Goal: Transaction & Acquisition: Purchase product/service

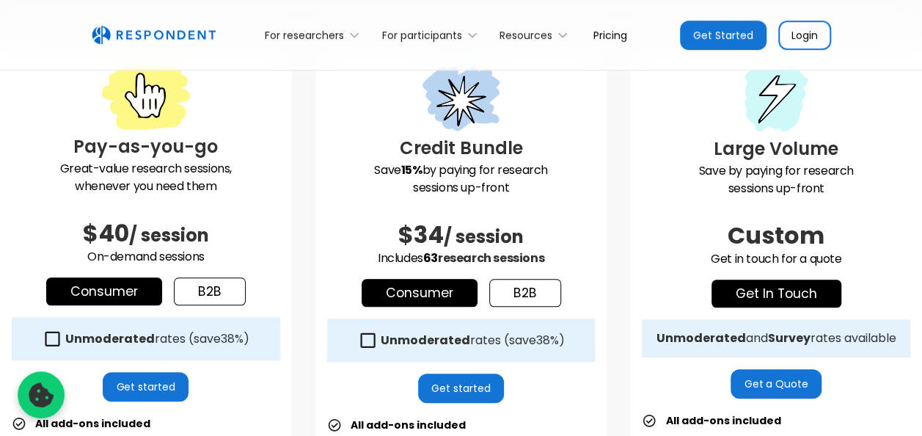
scroll to position [440, 0]
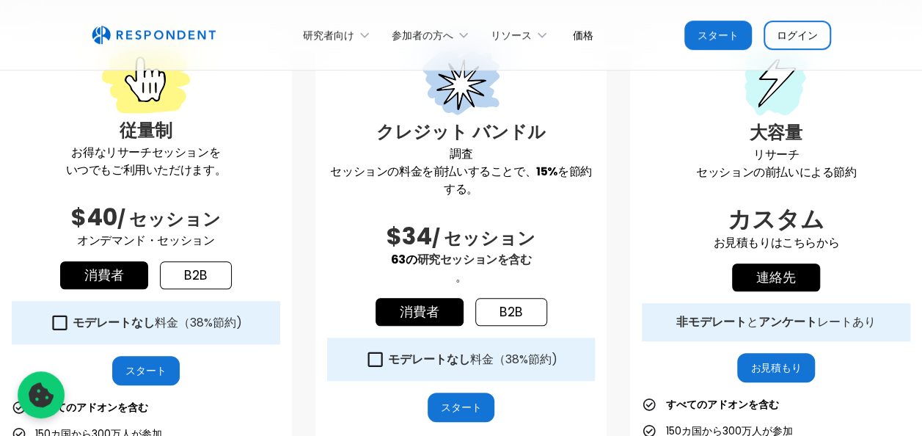
scroll to position [443, 0]
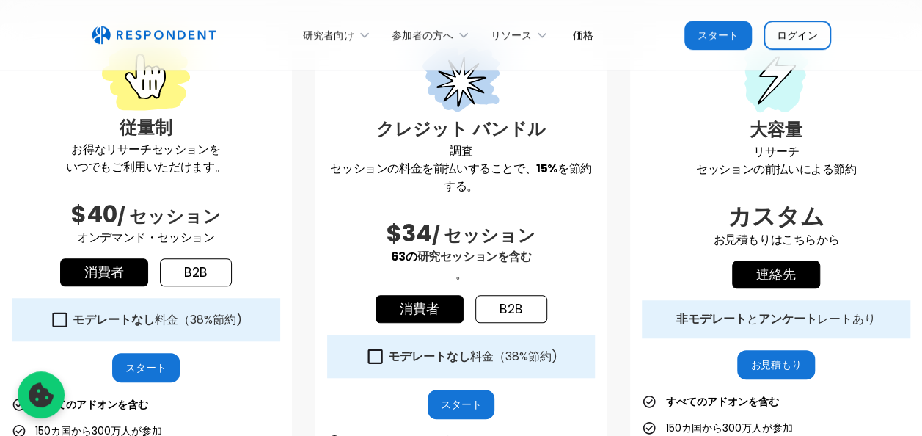
click at [607, 73] on div "従量制 お得なリサーチセッションを いつでもご利用いただけます。 $40 / セッション オンデマンド・セッション 消費者 b2b モデレートなし 料金（ 3…" at bounding box center [461, 380] width 922 height 715
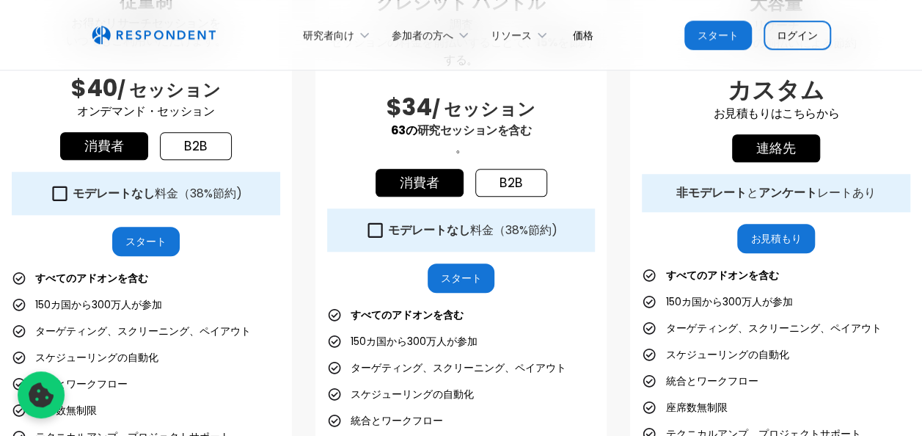
scroll to position [590, 0]
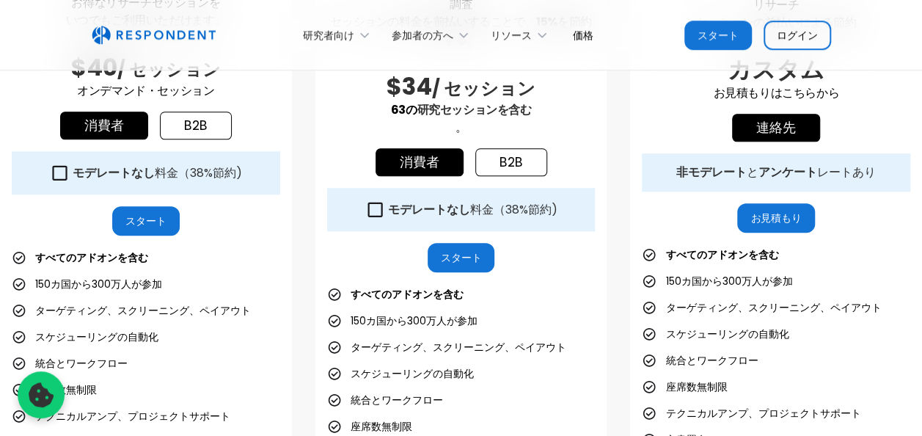
click at [441, 293] on strong "すべてのアドオンを含む" at bounding box center [406, 294] width 113 height 15
click at [526, 153] on link "b2b" at bounding box center [511, 162] width 72 height 28
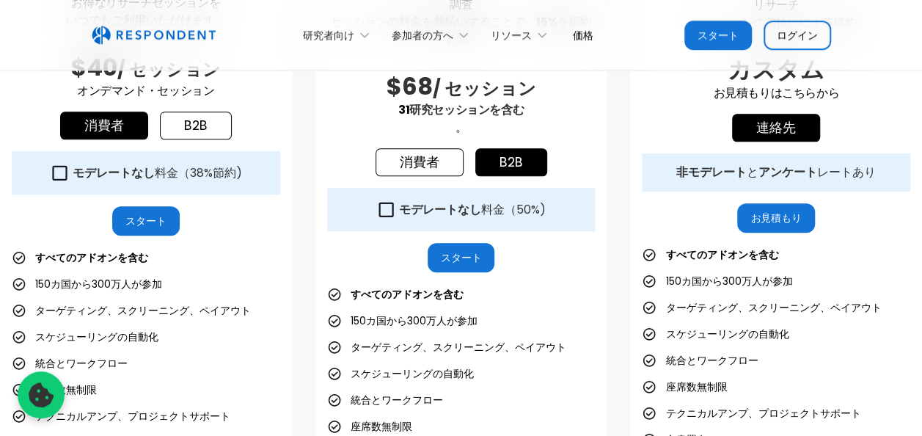
click at [409, 153] on link "消費者" at bounding box center [419, 162] width 88 height 28
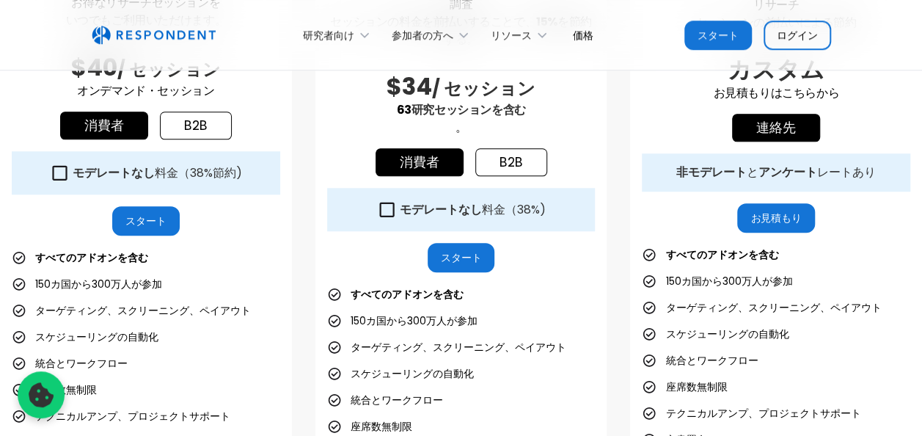
scroll to position [516, 0]
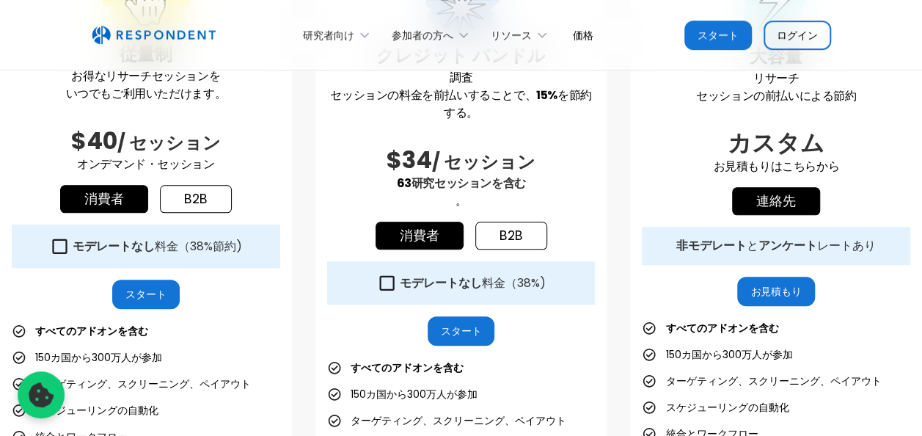
click at [509, 225] on link "b2b" at bounding box center [511, 235] width 72 height 28
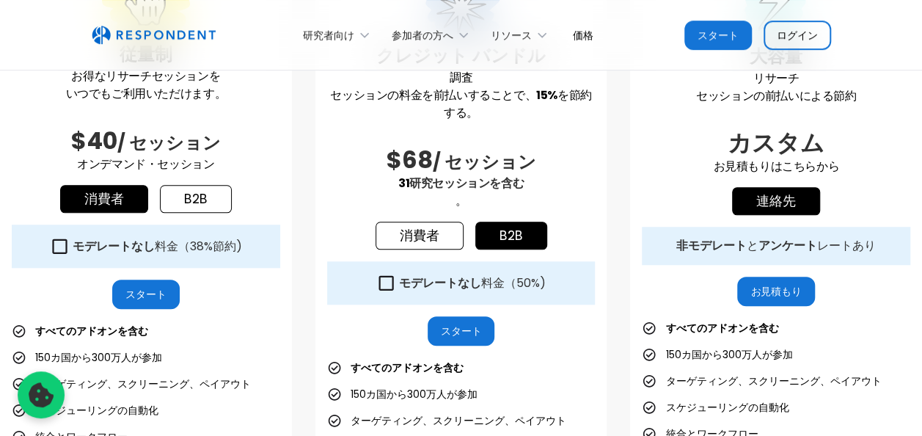
scroll to position [443, 0]
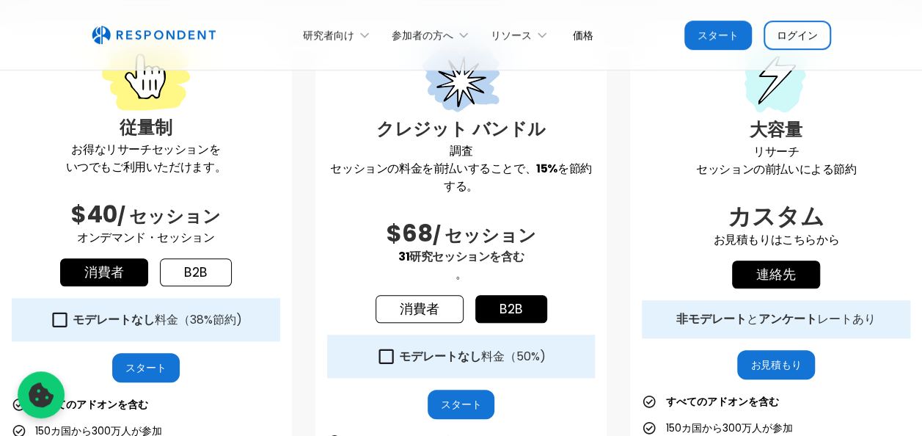
click at [180, 270] on link "b2b" at bounding box center [196, 272] width 72 height 28
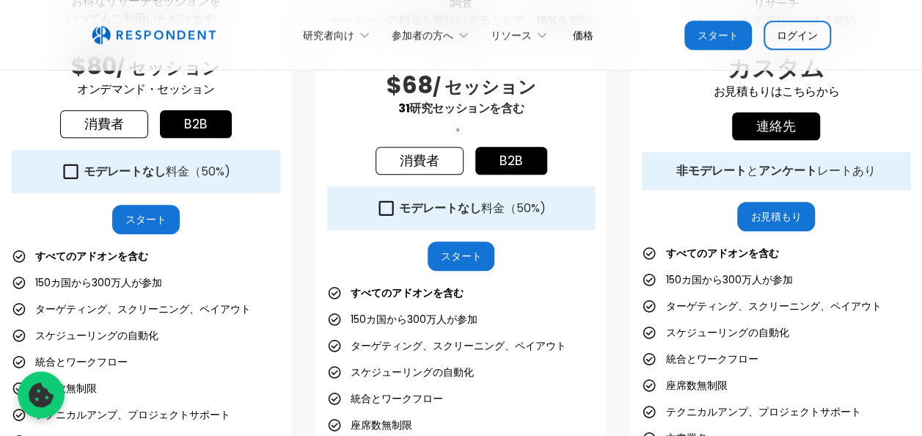
scroll to position [663, 0]
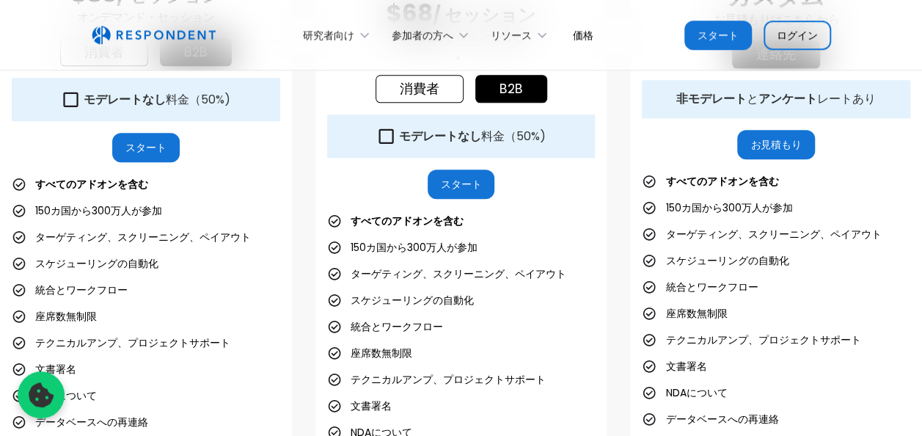
click at [447, 182] on link "スタート" at bounding box center [460, 183] width 67 height 29
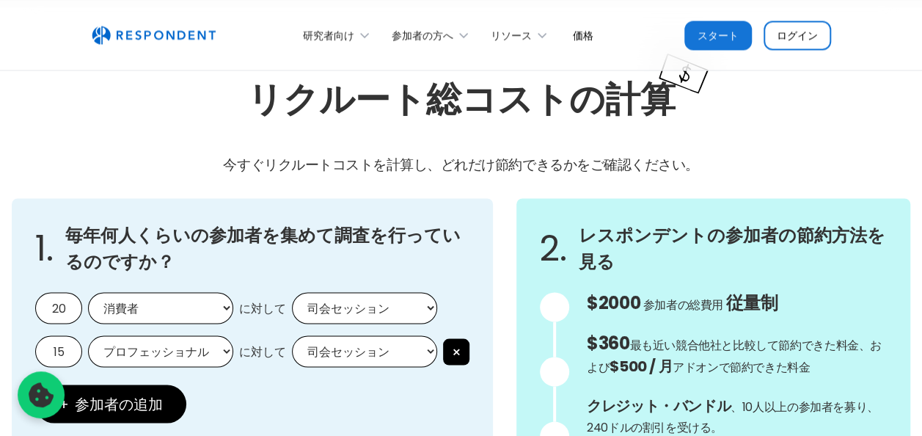
scroll to position [1292, 0]
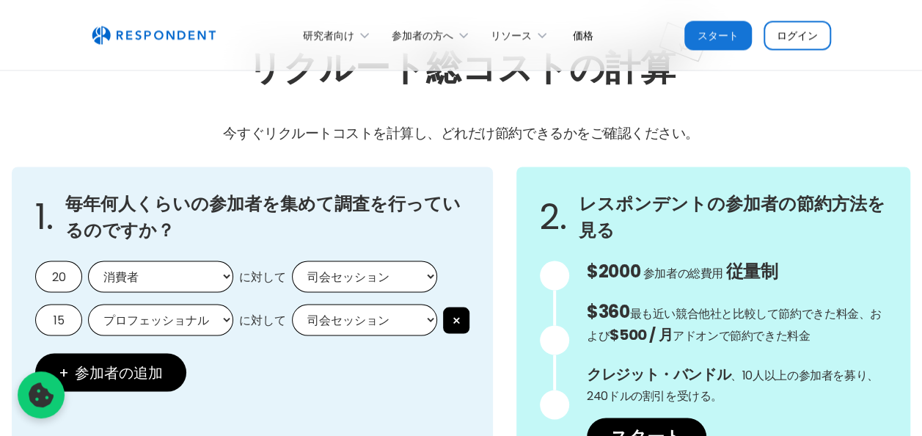
click at [383, 276] on select "司会セッション 司会なしセッション" at bounding box center [364, 276] width 145 height 32
click at [277, 232] on h3 "毎年何人くらいの参加者を集めて調査を行っているのですか？" at bounding box center [267, 216] width 404 height 53
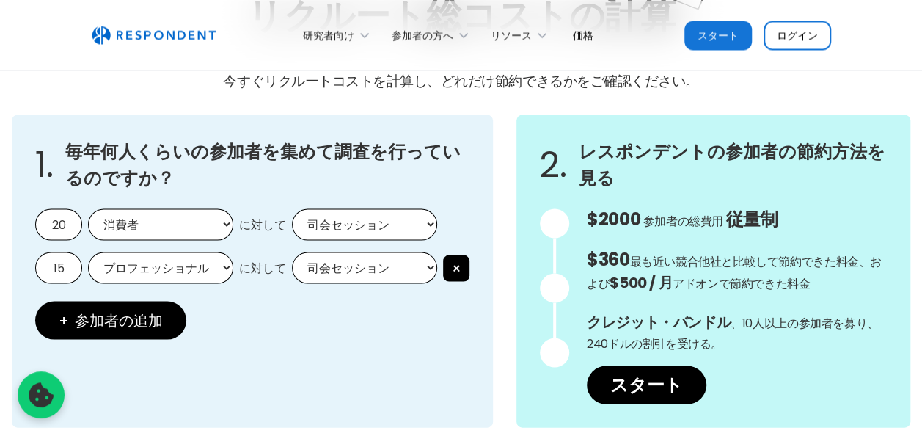
scroll to position [1365, 0]
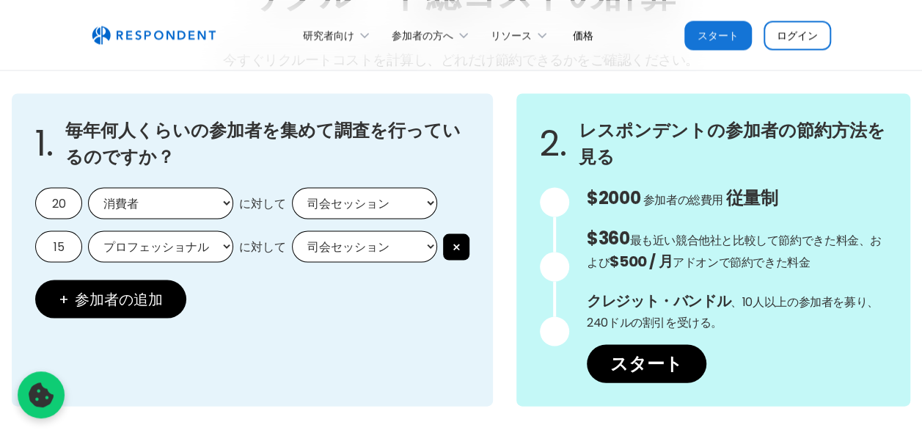
click at [194, 199] on select "消費者 プロフェッショナル" at bounding box center [160, 203] width 145 height 32
click at [355, 198] on select "司会セッション 司会なしセッション" at bounding box center [364, 203] width 145 height 32
click at [356, 198] on select "司会セッション 司会なしセッション" at bounding box center [364, 203] width 145 height 32
click at [372, 191] on select "司会セッション 司会なしセッション" at bounding box center [364, 203] width 145 height 32
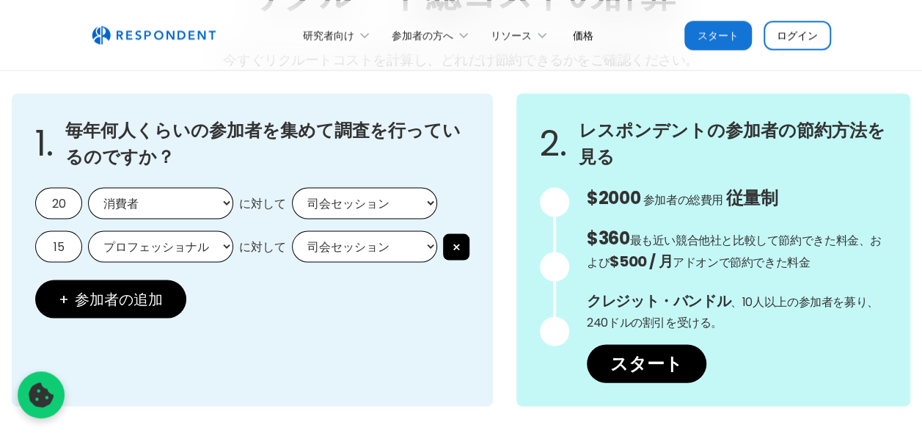
select select "unmoderated"
click at [292, 187] on select "司会セッション 司会なしセッション" at bounding box center [364, 203] width 145 height 32
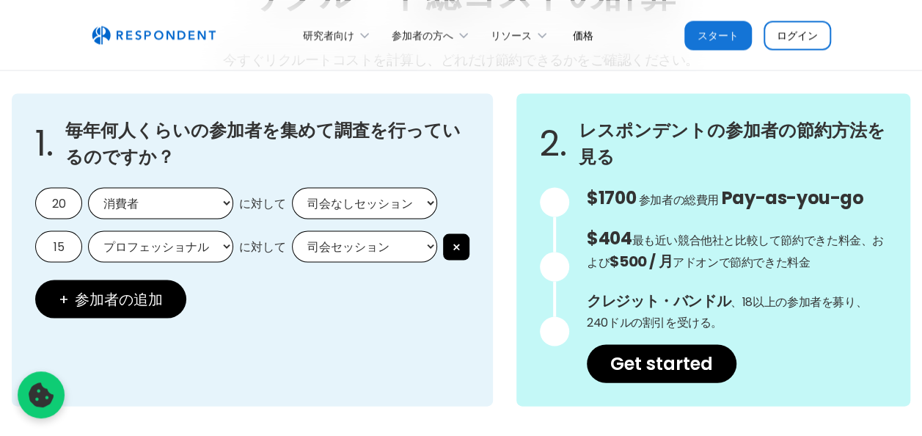
click at [358, 231] on select "司会セッション 司会なしセッション" at bounding box center [364, 246] width 145 height 32
select select "unmoderated"
click at [292, 230] on select "司会セッション 司会なしセッション" at bounding box center [364, 246] width 145 height 32
click at [458, 160] on h3 "毎年何人くらいの参加者を集めて調査を行っているのですか？" at bounding box center [267, 143] width 404 height 53
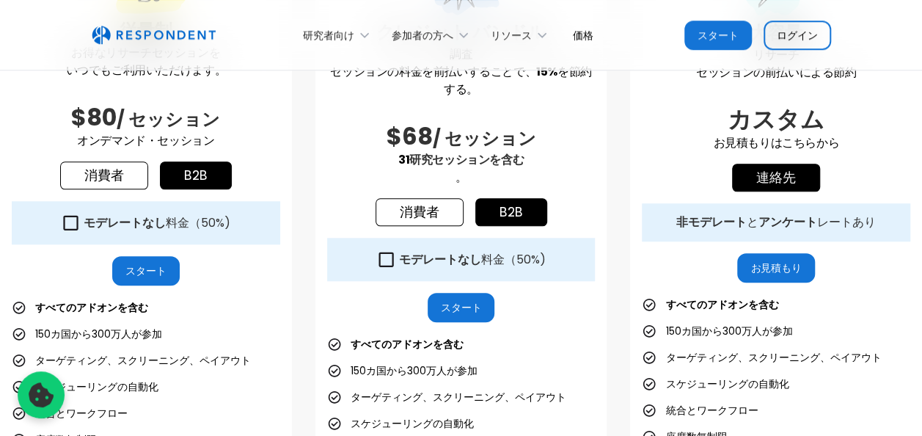
scroll to position [559, 0]
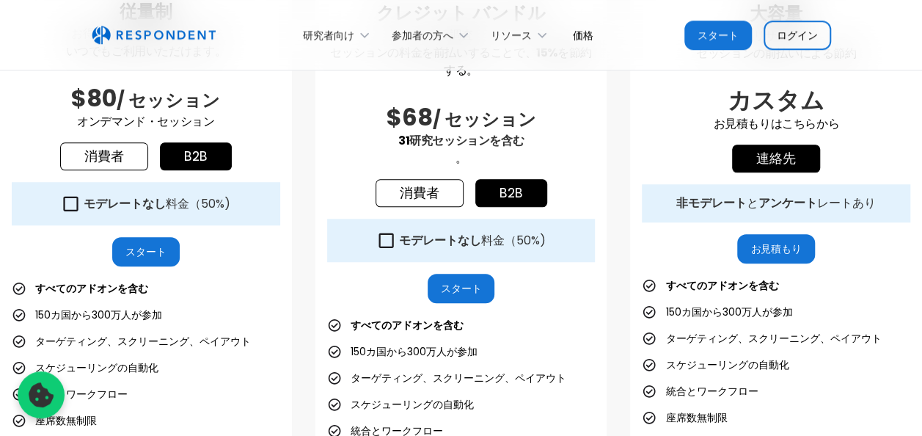
click at [480, 235] on strong "モデレートなし" at bounding box center [440, 240] width 82 height 17
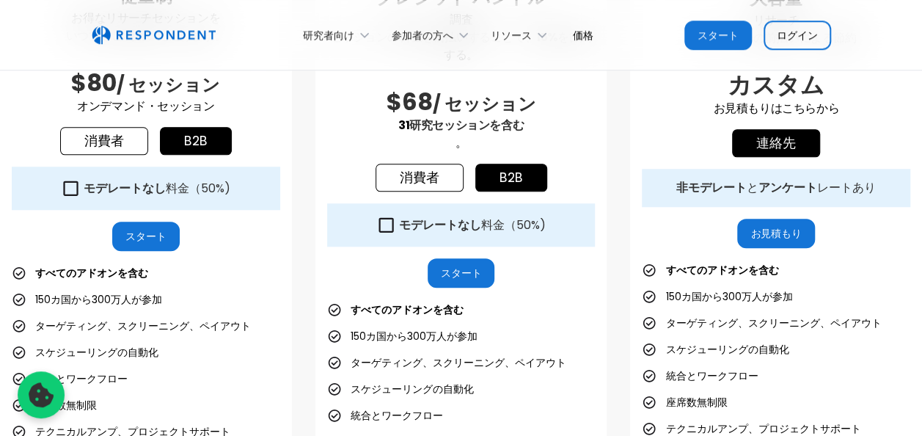
scroll to position [485, 0]
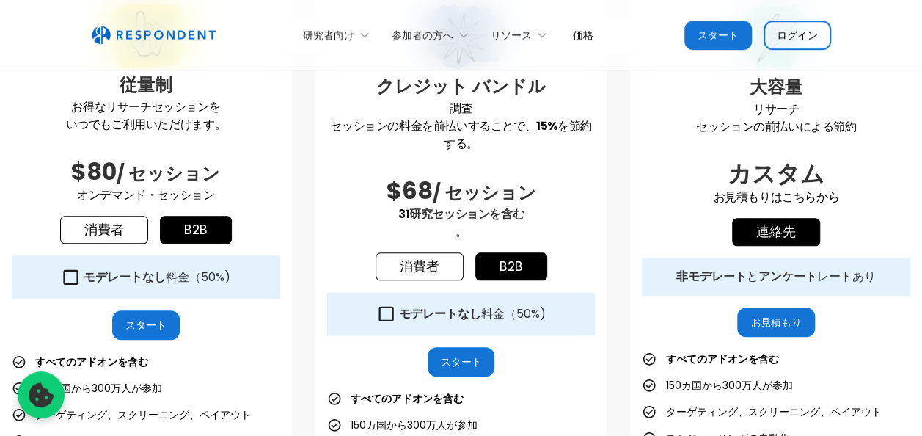
click at [431, 317] on strong "モデレートなし" at bounding box center [440, 313] width 82 height 17
click at [554, 301] on div "モデレートなし 料金（ 50% )" at bounding box center [461, 313] width 268 height 43
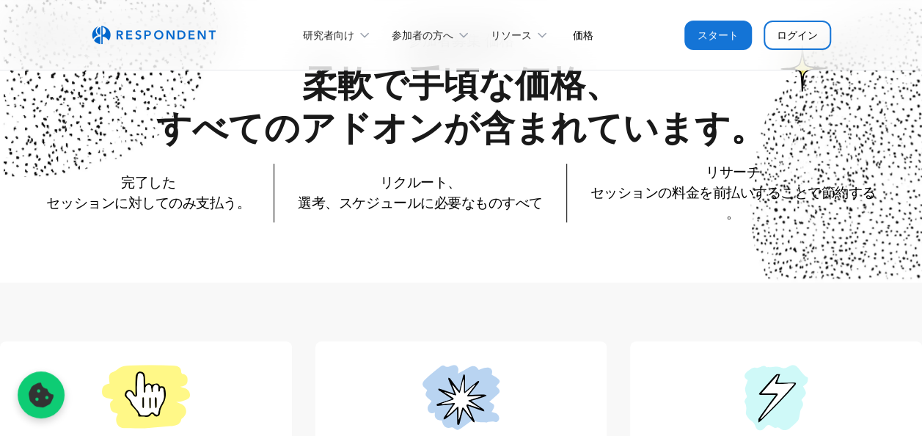
scroll to position [119, 0]
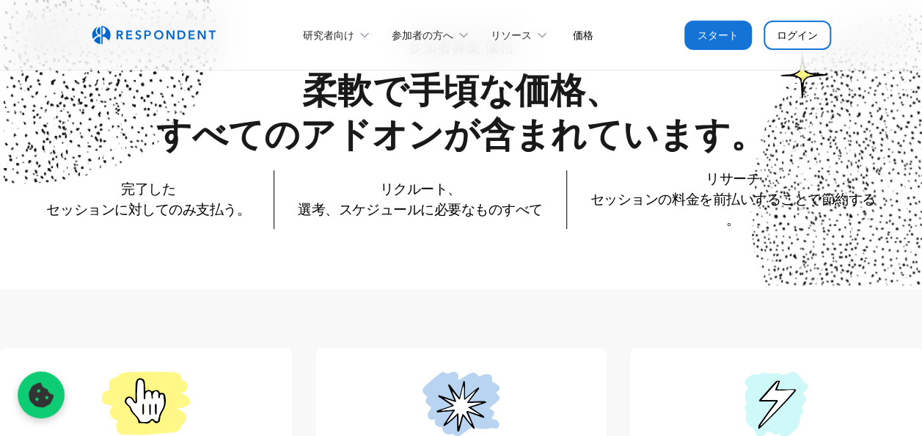
click at [174, 40] on img "home" at bounding box center [154, 35] width 124 height 19
